Goal: Check status: Check status

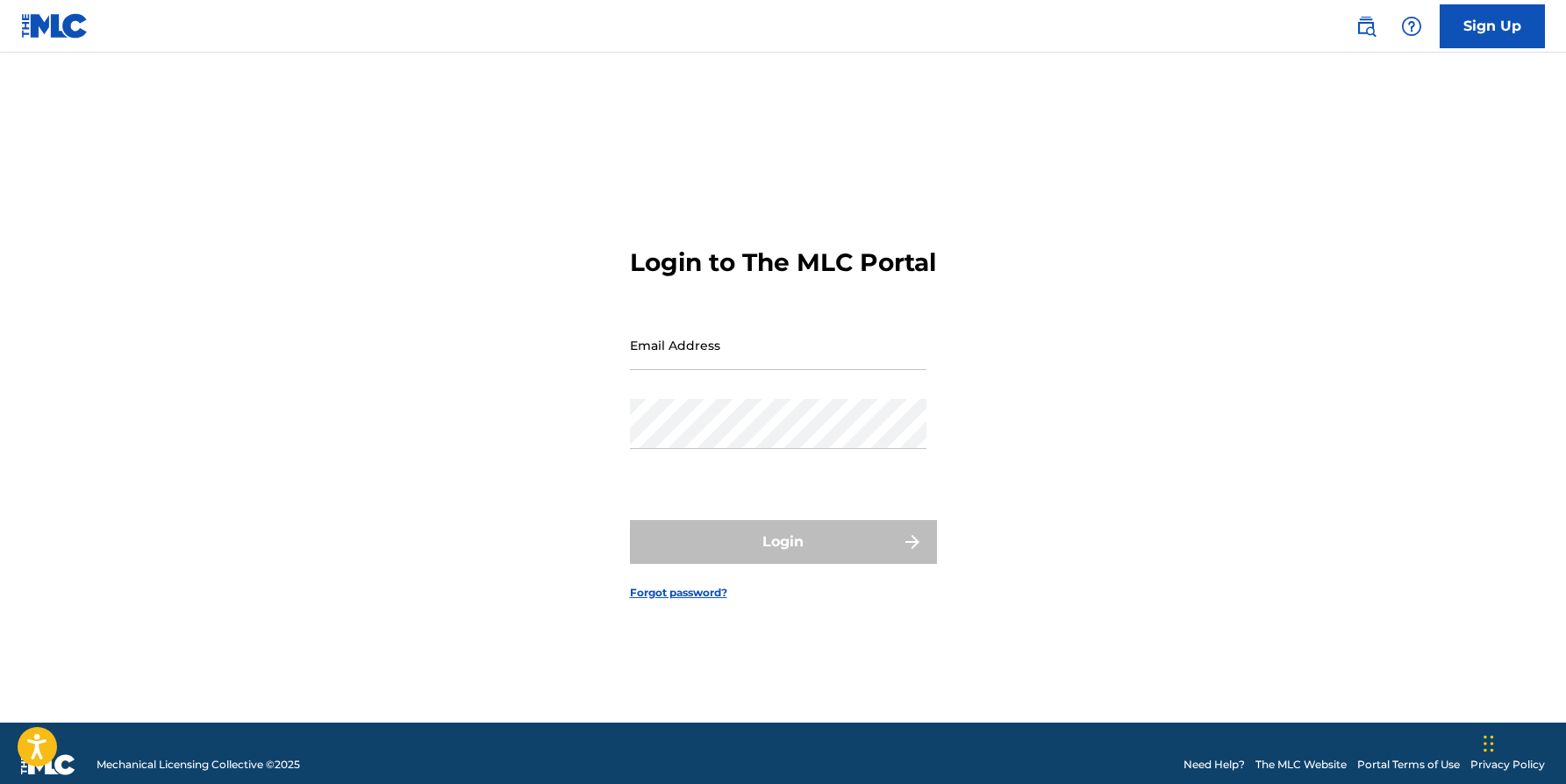
click at [734, 368] on input "Email Address" at bounding box center [778, 345] width 297 height 50
type input "[EMAIL_ADDRESS][DOMAIN_NAME]"
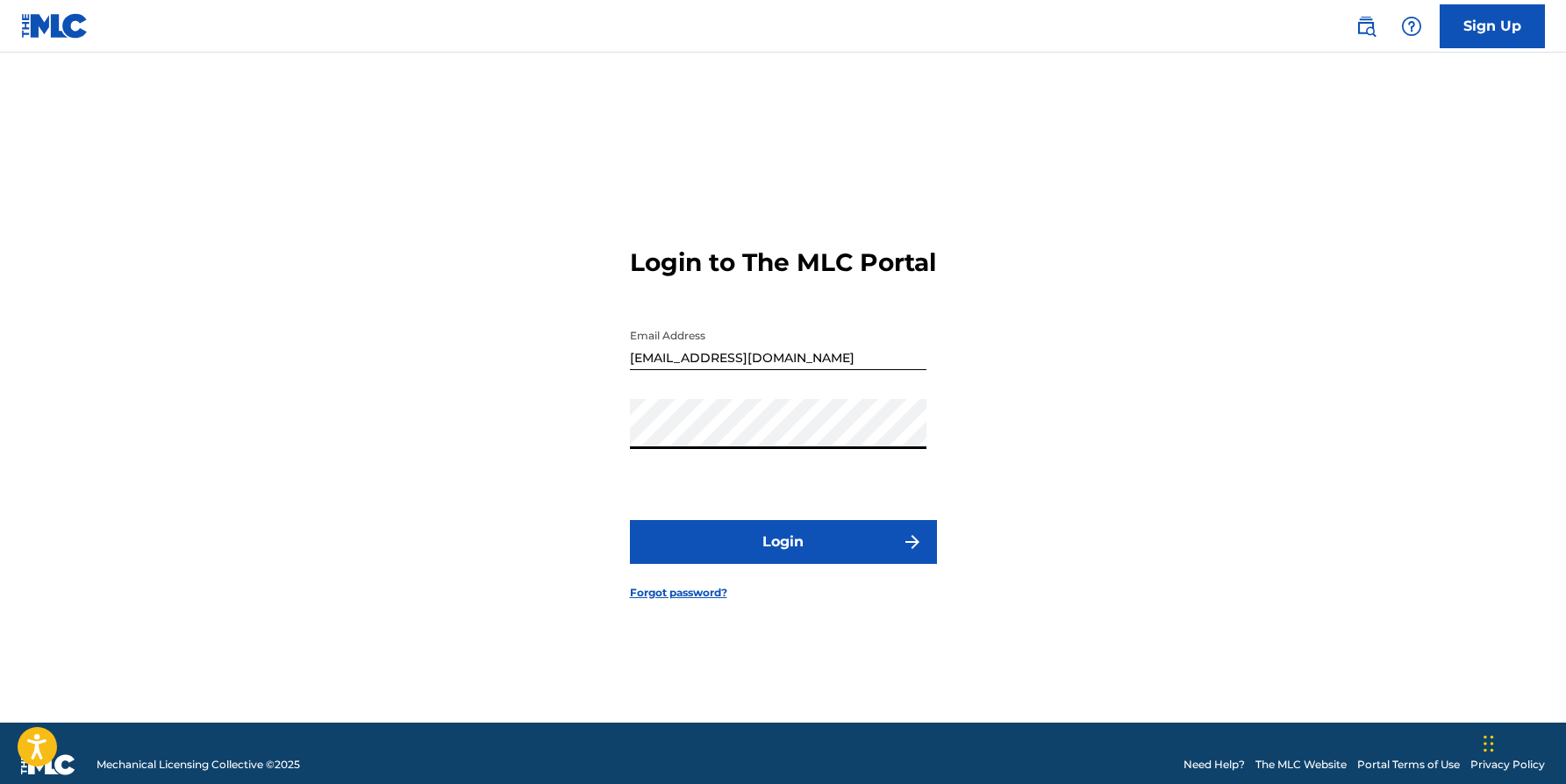
click at [766, 562] on button "Login" at bounding box center [783, 541] width 307 height 43
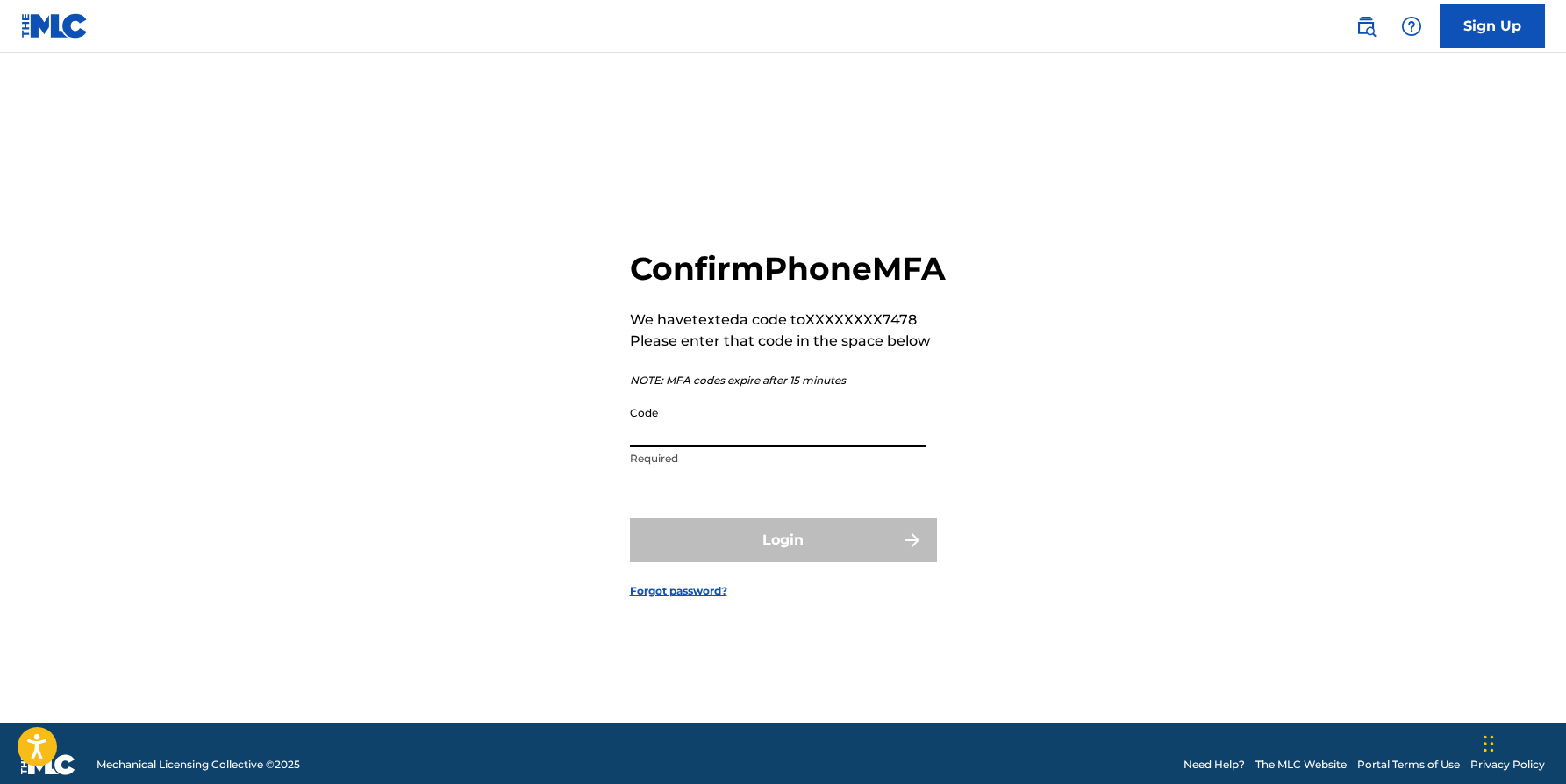
click at [772, 431] on input "Code" at bounding box center [778, 423] width 297 height 50
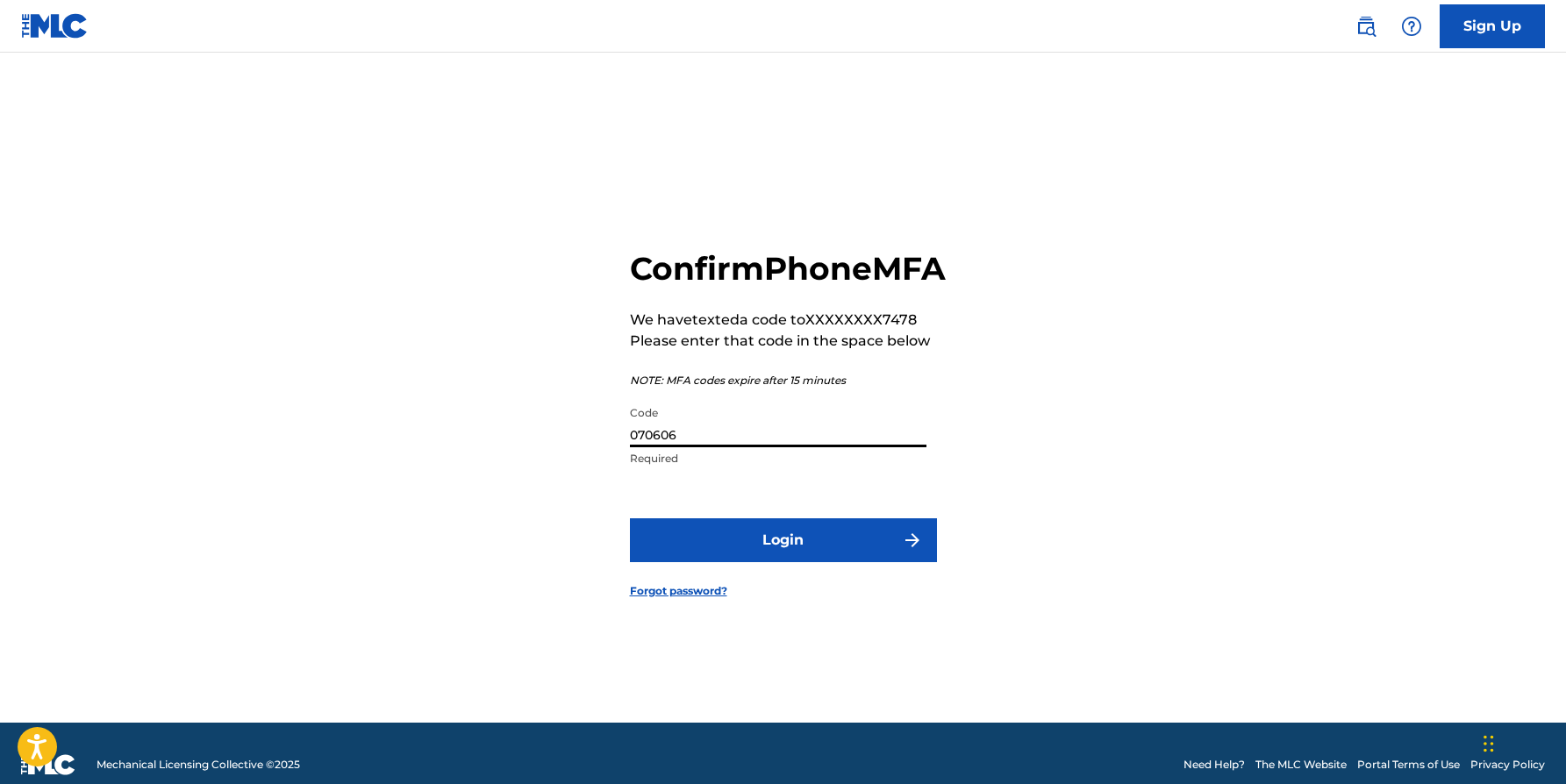
type input "070606"
click at [630, 519] on button "Login" at bounding box center [783, 540] width 307 height 43
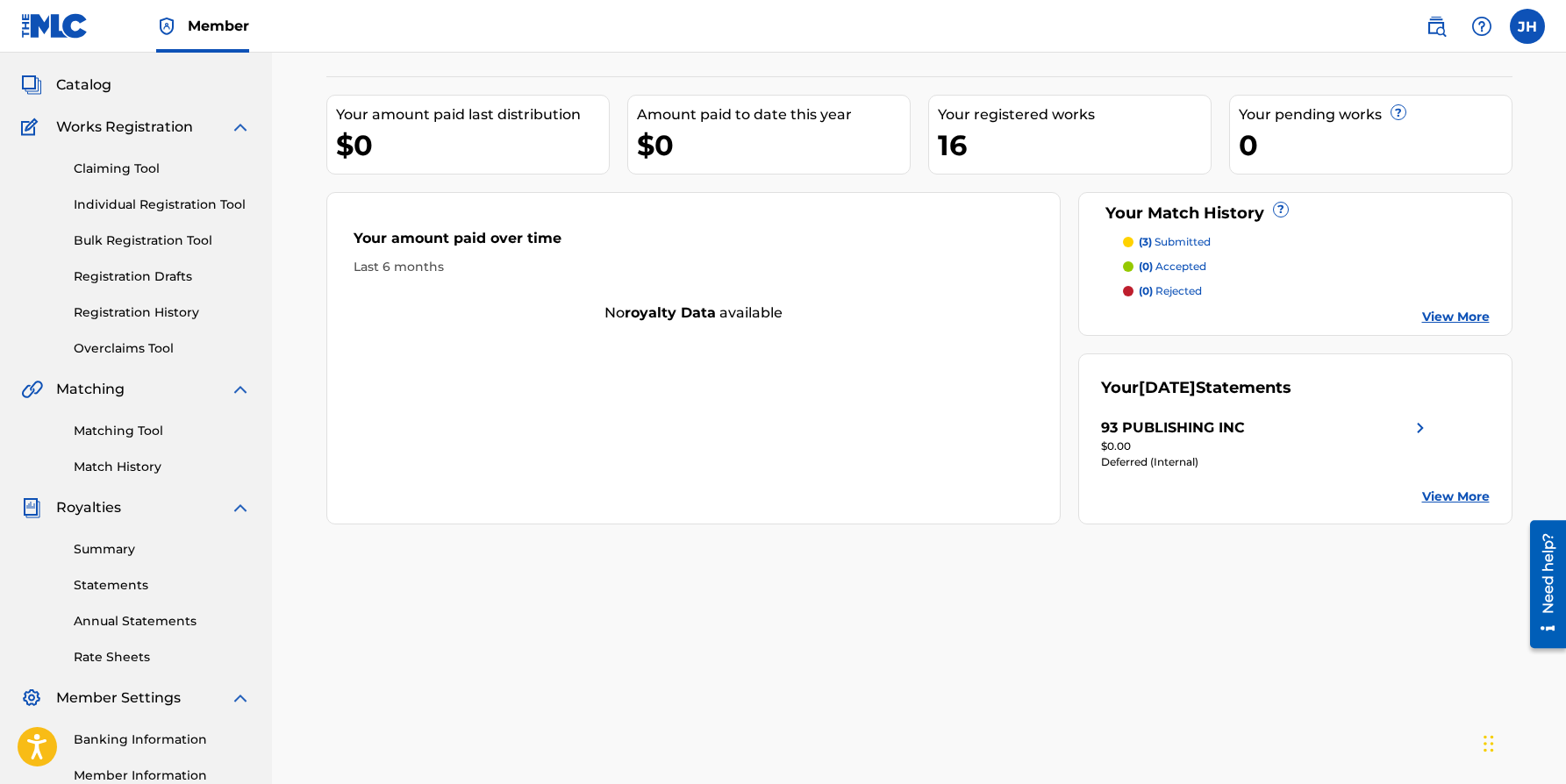
scroll to position [92, 0]
click at [1437, 494] on link "View More" at bounding box center [1455, 495] width 68 height 18
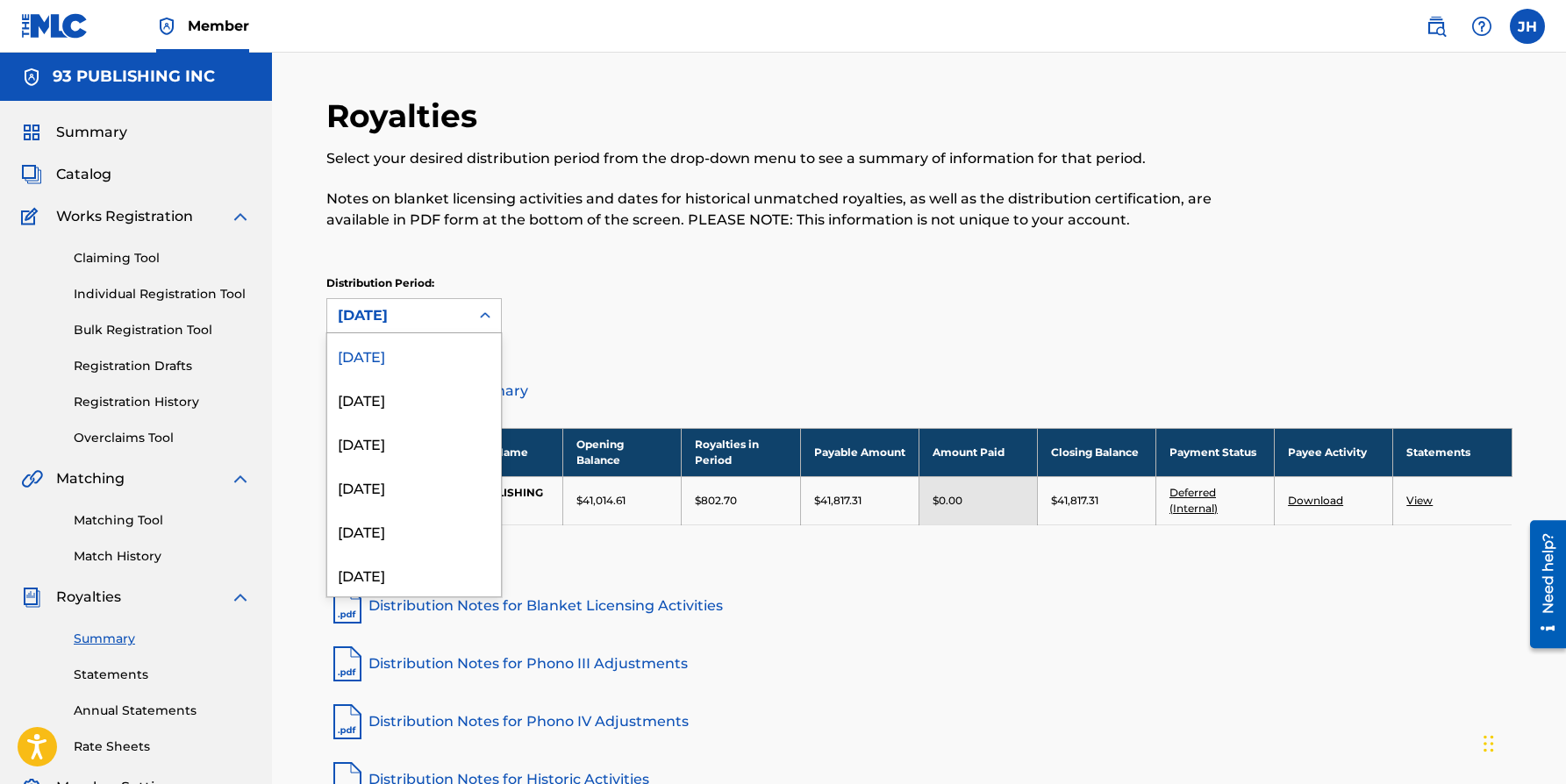
click at [466, 324] on div "[DATE]" at bounding box center [399, 315] width 142 height 33
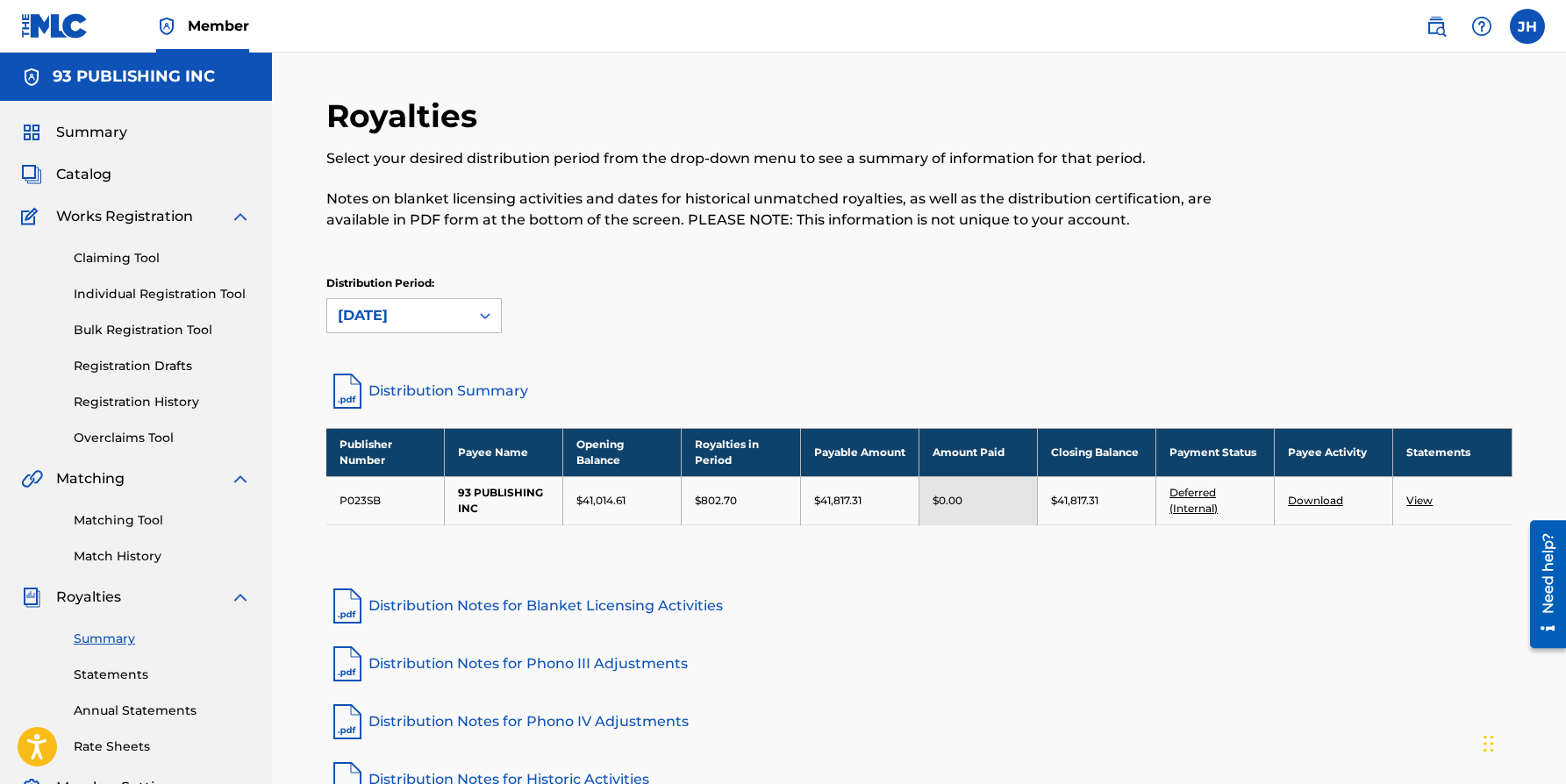
click at [605, 341] on div "Distribution Period: [DATE]" at bounding box center [919, 312] width 1186 height 74
click at [81, 131] on span "Summary" at bounding box center [92, 132] width 71 height 21
